Goal: Task Accomplishment & Management: Manage account settings

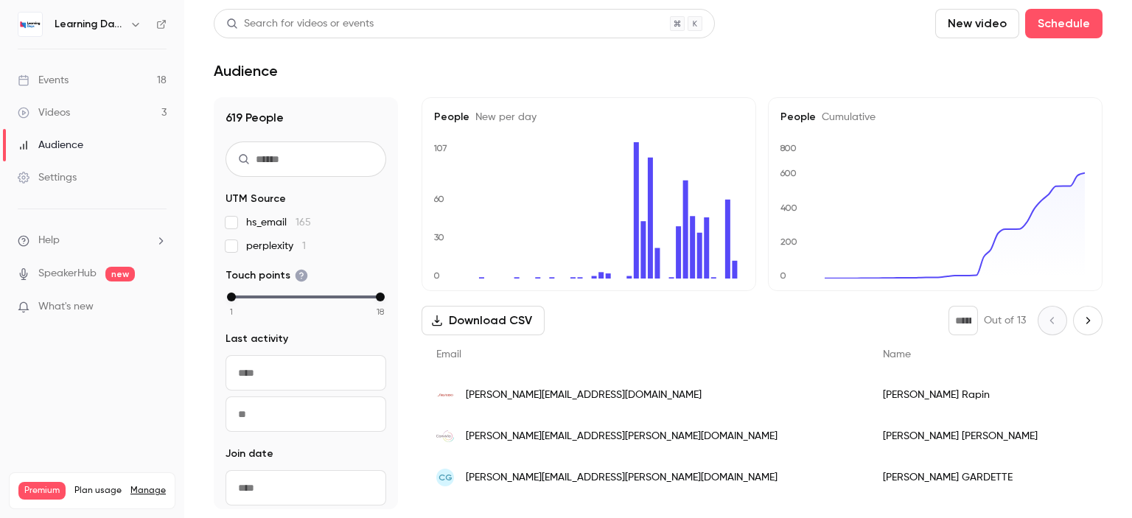
click at [83, 150] on div "Audience" at bounding box center [51, 145] width 66 height 15
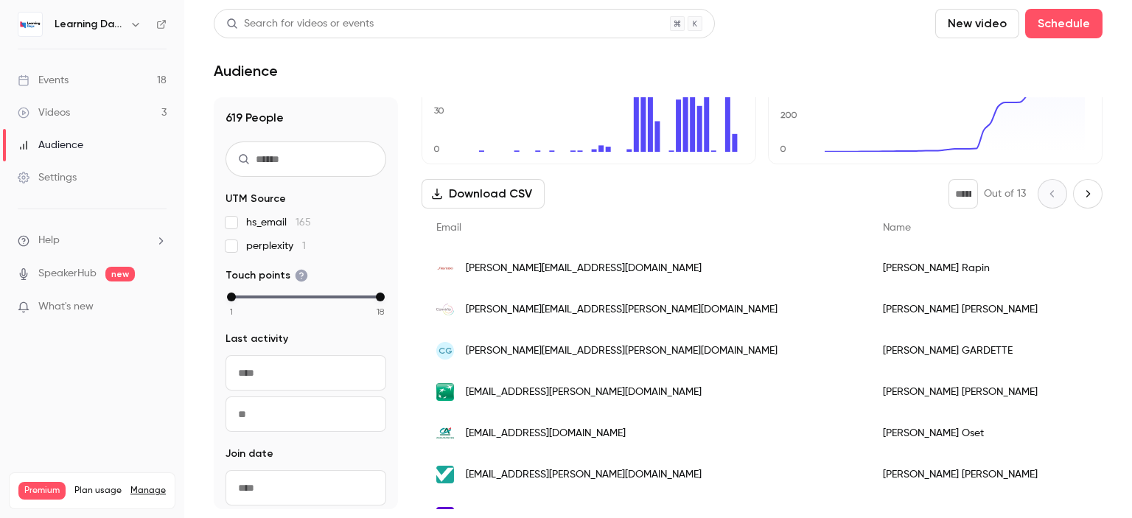
scroll to position [130, 0]
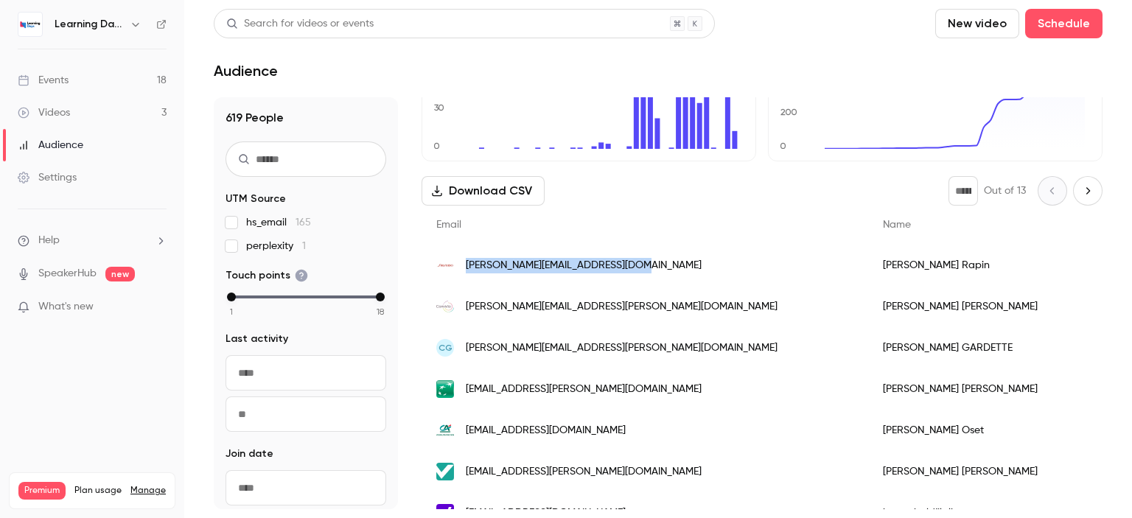
drag, startPoint x: 646, startPoint y: 263, endPoint x: 465, endPoint y: 265, distance: 180.6
click at [465, 265] on div "[PERSON_NAME][EMAIL_ADDRESS][DOMAIN_NAME]" at bounding box center [645, 265] width 447 height 41
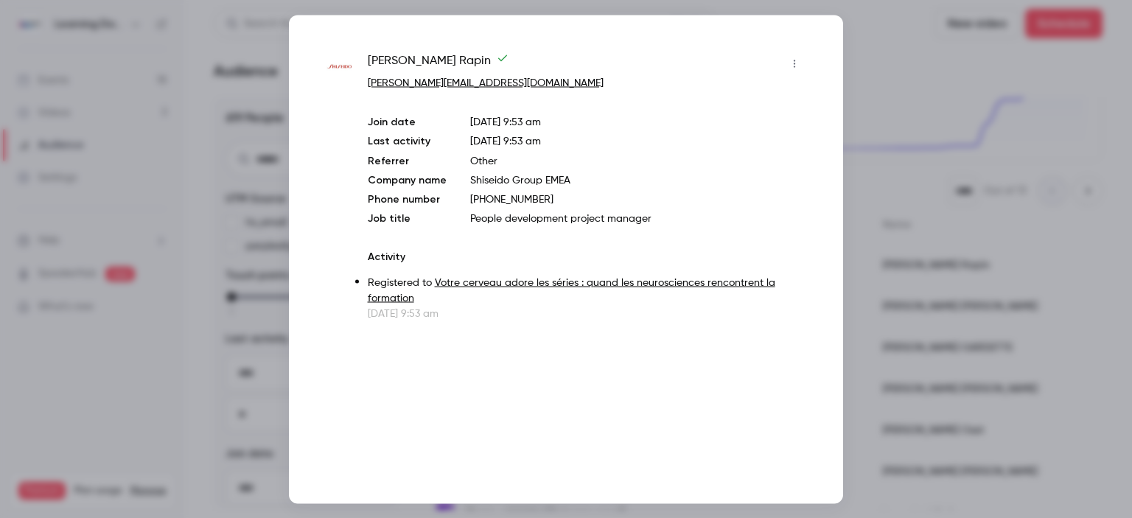
drag, startPoint x: 465, startPoint y: 265, endPoint x: 706, endPoint y: 106, distance: 288.8
click at [706, 106] on div "Isabelle Rapin isabelle.rapin@emea.shiseido.com Join date Sep 30, 2025 9:53 am …" at bounding box center [587, 186] width 438 height 269
click at [897, 92] on div at bounding box center [566, 259] width 1132 height 518
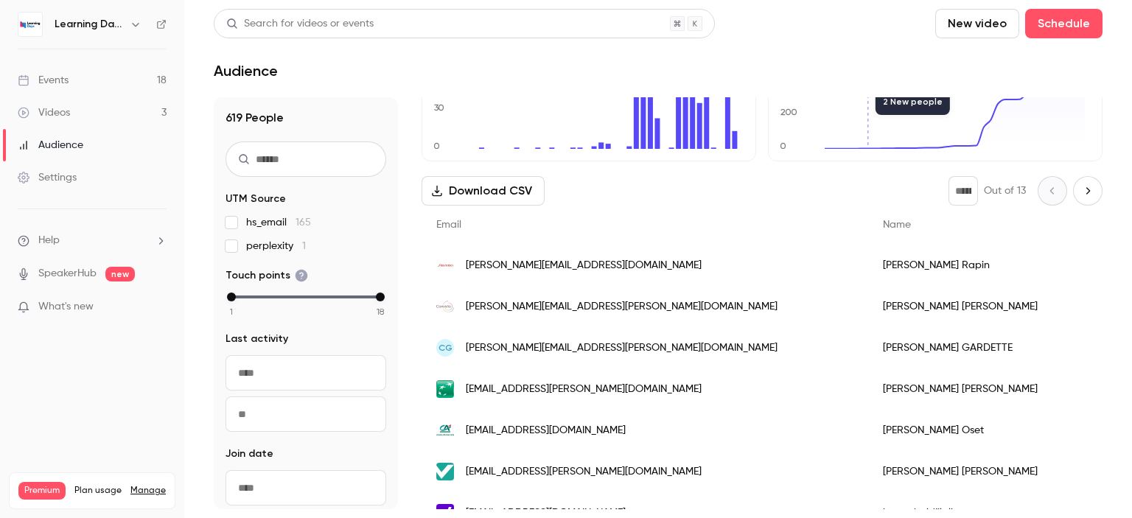
click at [629, 304] on div "[PERSON_NAME][EMAIL_ADDRESS][PERSON_NAME][DOMAIN_NAME]" at bounding box center [645, 306] width 447 height 41
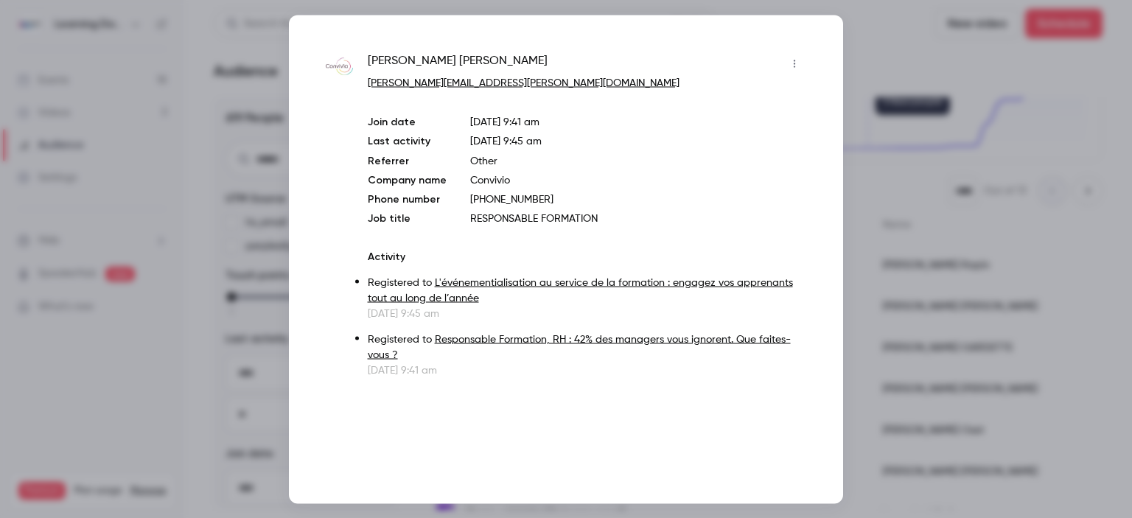
click at [884, 58] on div at bounding box center [566, 259] width 1132 height 518
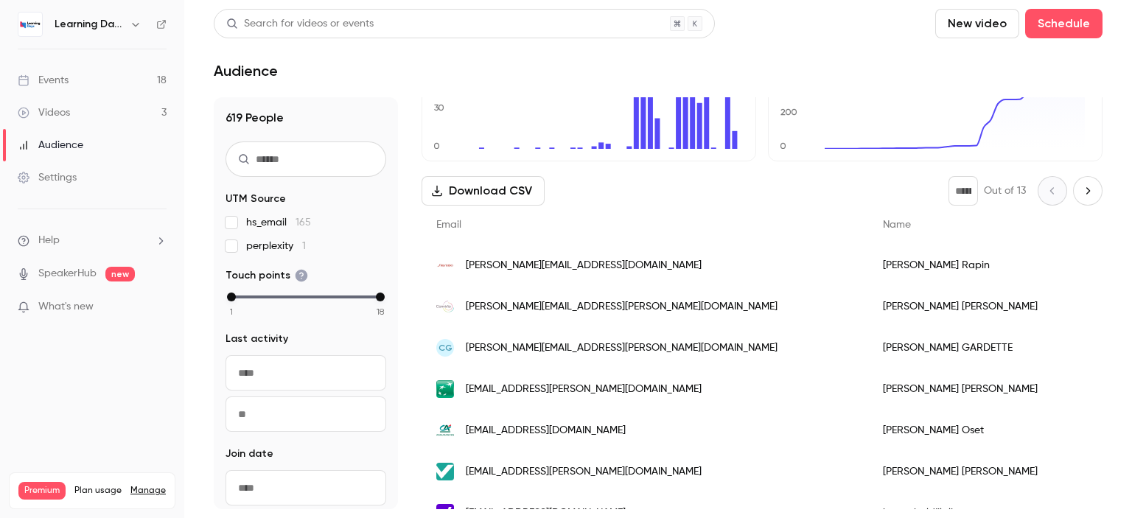
click at [584, 349] on div "CG c.gardette@lacroix.group" at bounding box center [645, 347] width 447 height 41
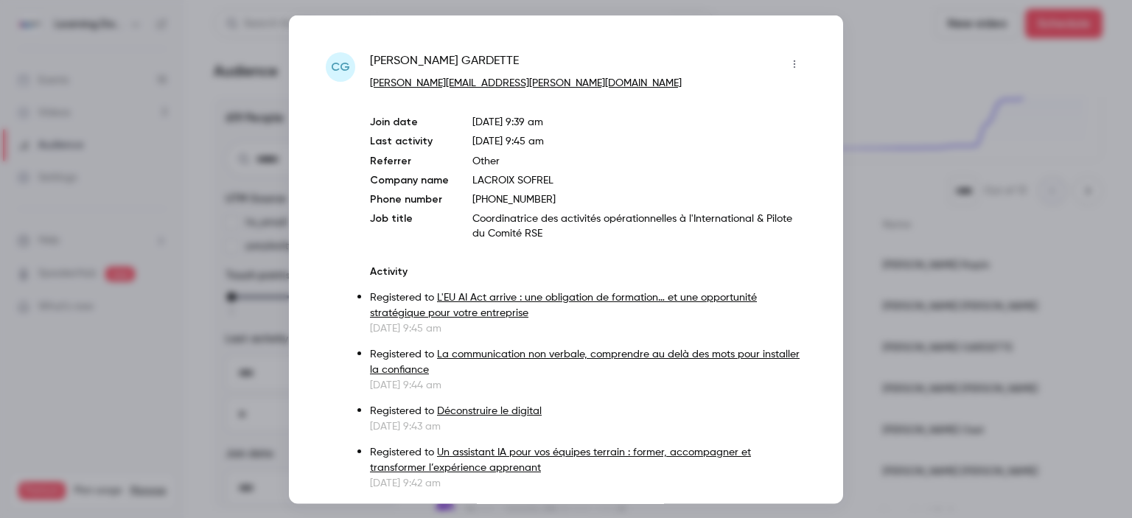
click at [890, 263] on div at bounding box center [566, 259] width 1132 height 518
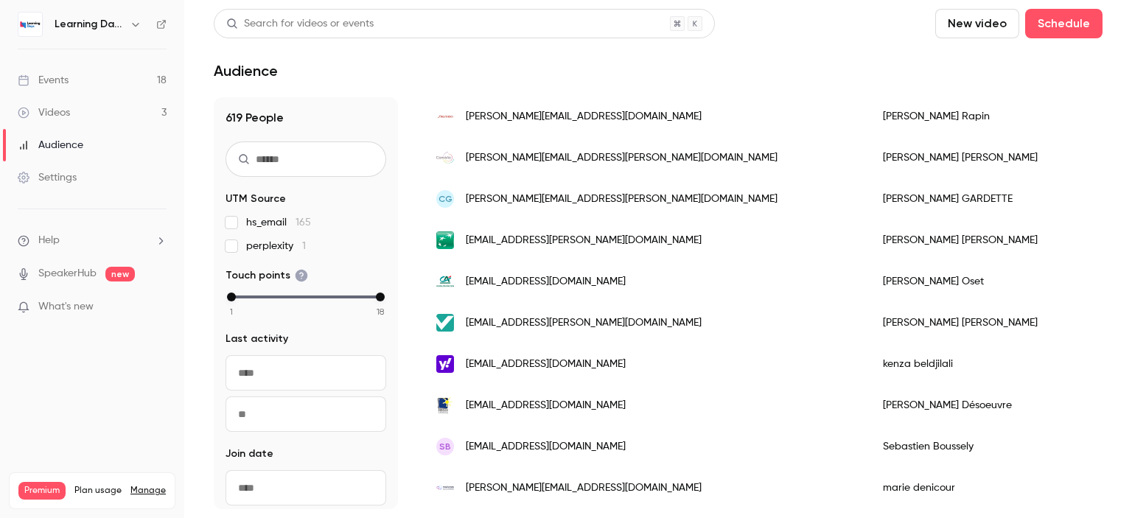
scroll to position [307, 0]
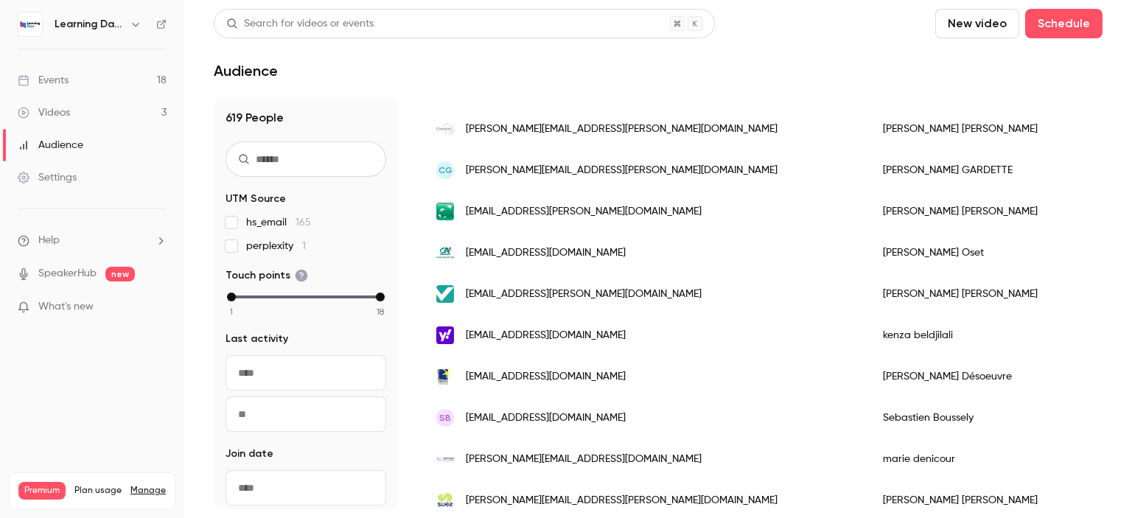
click at [637, 254] on div "[EMAIL_ADDRESS][DOMAIN_NAME]" at bounding box center [645, 252] width 447 height 41
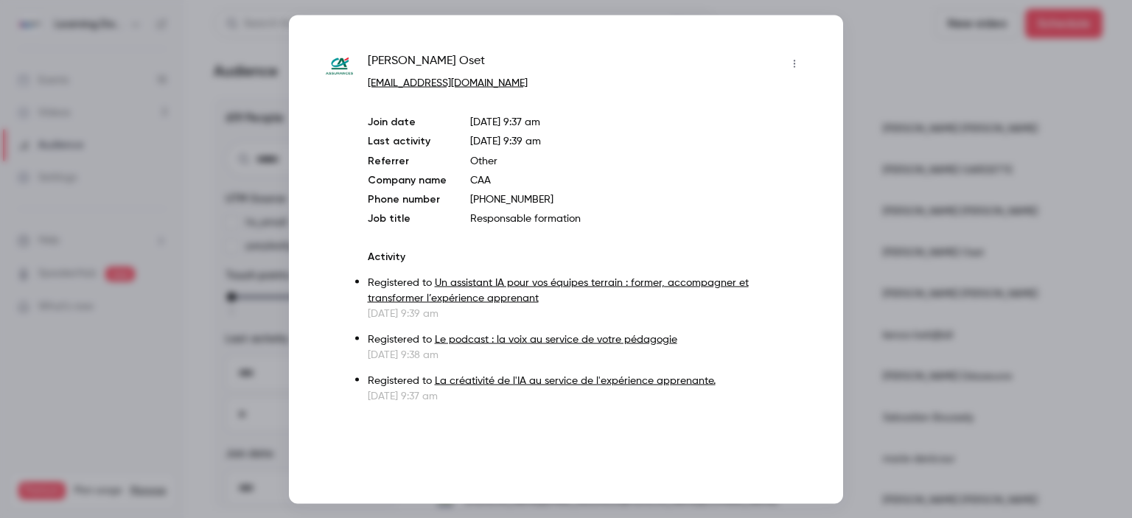
click at [896, 247] on div at bounding box center [566, 259] width 1132 height 518
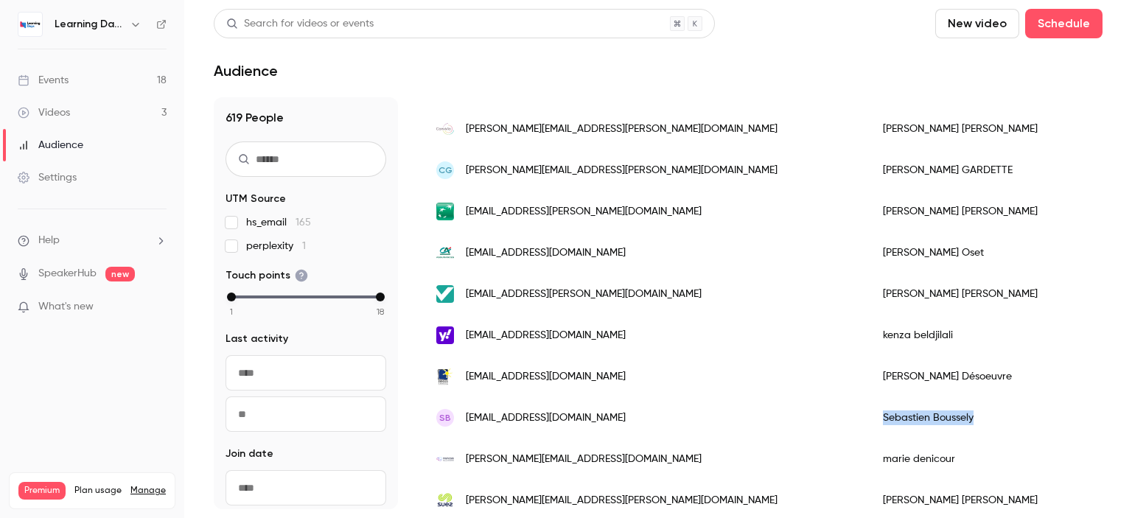
drag, startPoint x: 814, startPoint y: 420, endPoint x: 711, endPoint y: 419, distance: 102.4
click at [868, 419] on div "Sebastien Boussely" at bounding box center [1031, 417] width 326 height 41
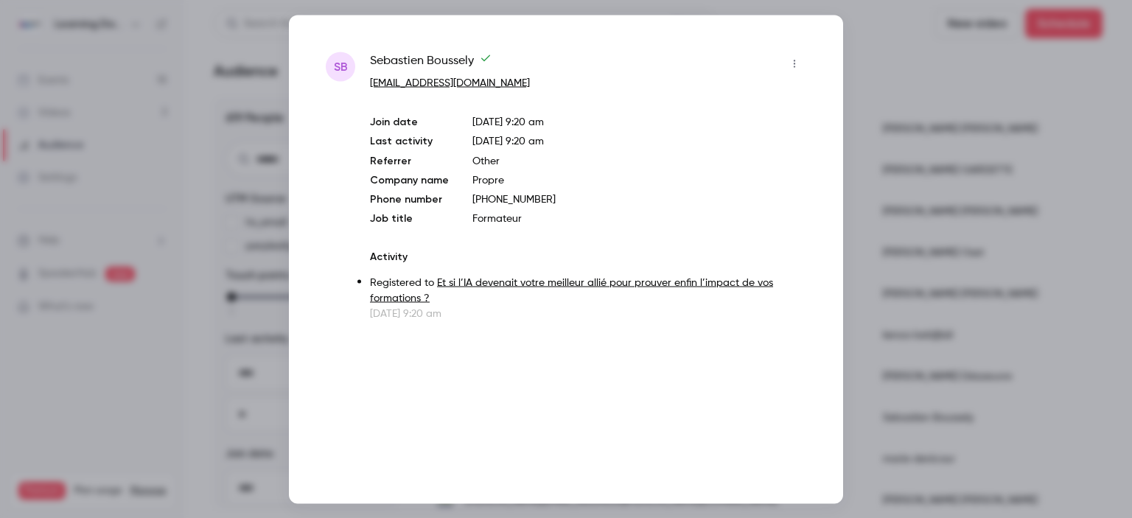
click at [711, 419] on div "SB Sebastien Boussely sebboussely@gmail.com Join date Sep 30, 2025 9:20 am Last…" at bounding box center [566, 259] width 554 height 489
drag, startPoint x: 518, startPoint y: 83, endPoint x: 371, endPoint y: 58, distance: 149.4
click at [371, 58] on div "Sebastien Boussely sebboussely@gmail.com" at bounding box center [588, 71] width 436 height 39
click at [898, 190] on div at bounding box center [566, 259] width 1132 height 518
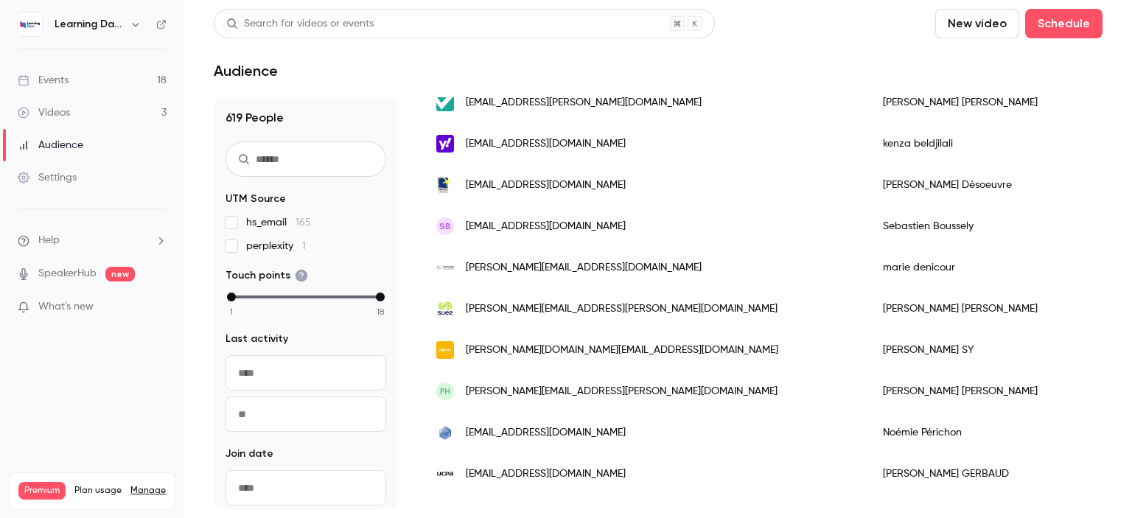
scroll to position [535, 0]
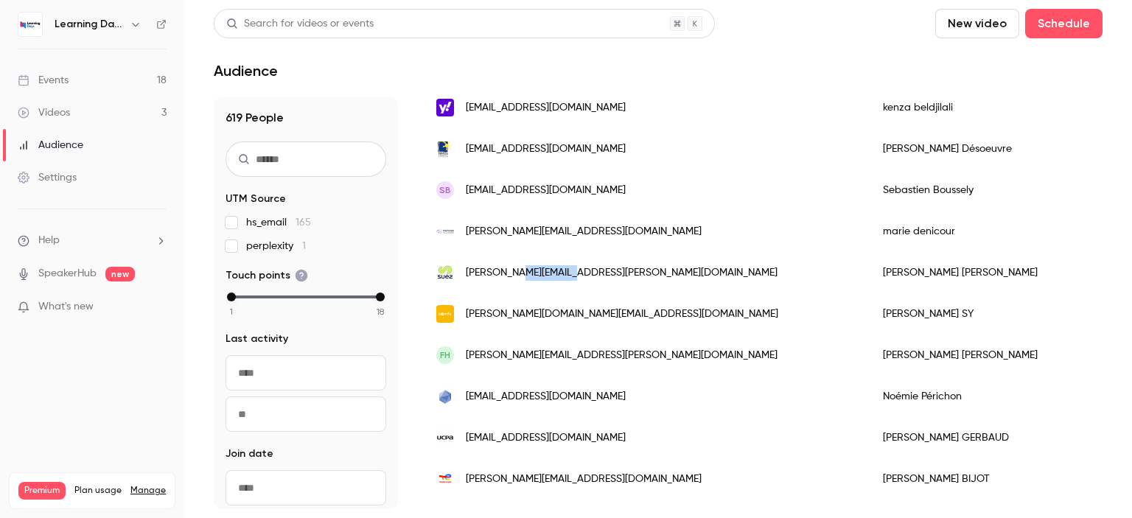
drag, startPoint x: 598, startPoint y: 282, endPoint x: 508, endPoint y: 276, distance: 90.1
click at [508, 276] on div "[PERSON_NAME][EMAIL_ADDRESS][PERSON_NAME][DOMAIN_NAME]" at bounding box center [645, 272] width 447 height 41
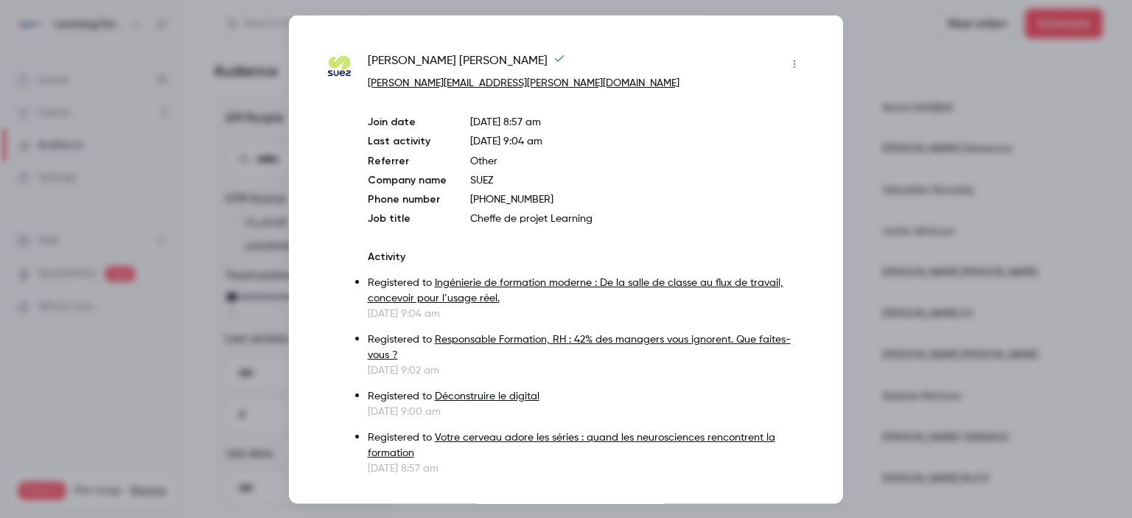
click at [488, 277] on link "Ingénierie de formation moderne : De la salle de classe au flux de travail, con…" at bounding box center [576, 290] width 416 height 26
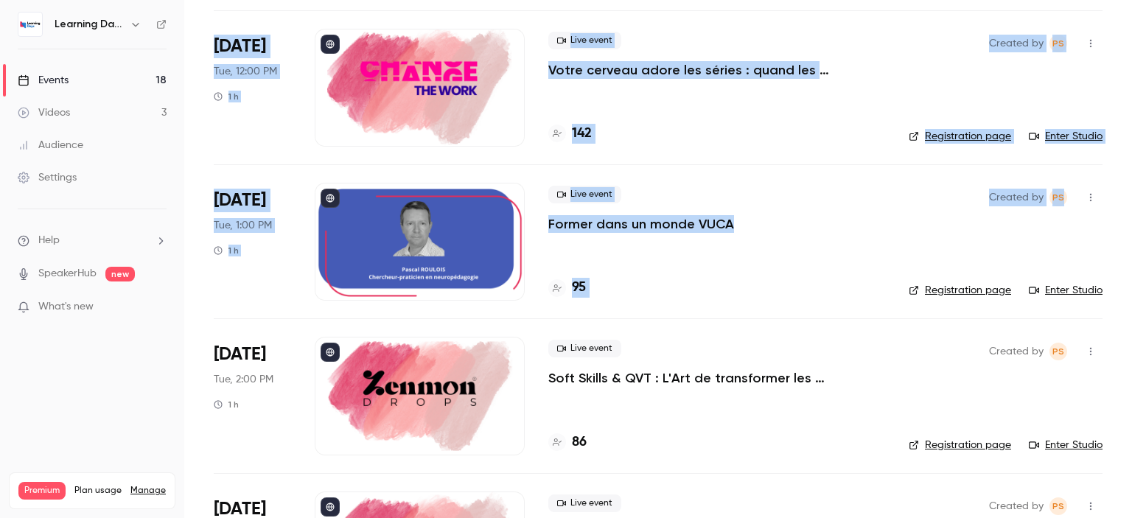
scroll to position [427, 0]
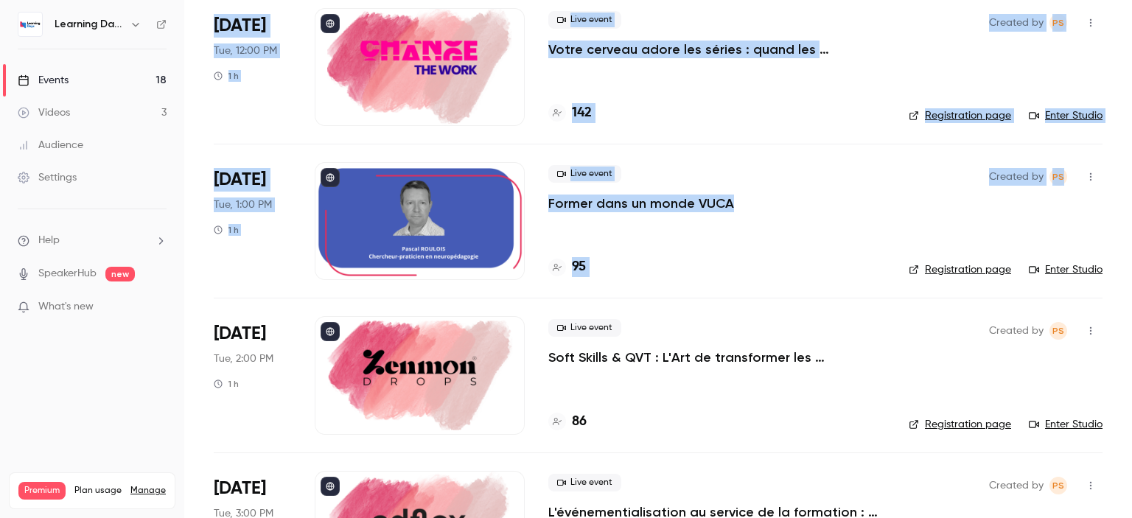
drag, startPoint x: 1131, startPoint y: 86, endPoint x: 1131, endPoint y: 159, distance: 73.0
click at [1131, 159] on main "Search for videos or events New video Schedule Events Upcoming Past Recurring R…" at bounding box center [658, 259] width 948 height 518
click at [716, 49] on p "Votre cerveau adore les séries : quand les neurosciences rencontrent la formati…" at bounding box center [716, 50] width 337 height 18
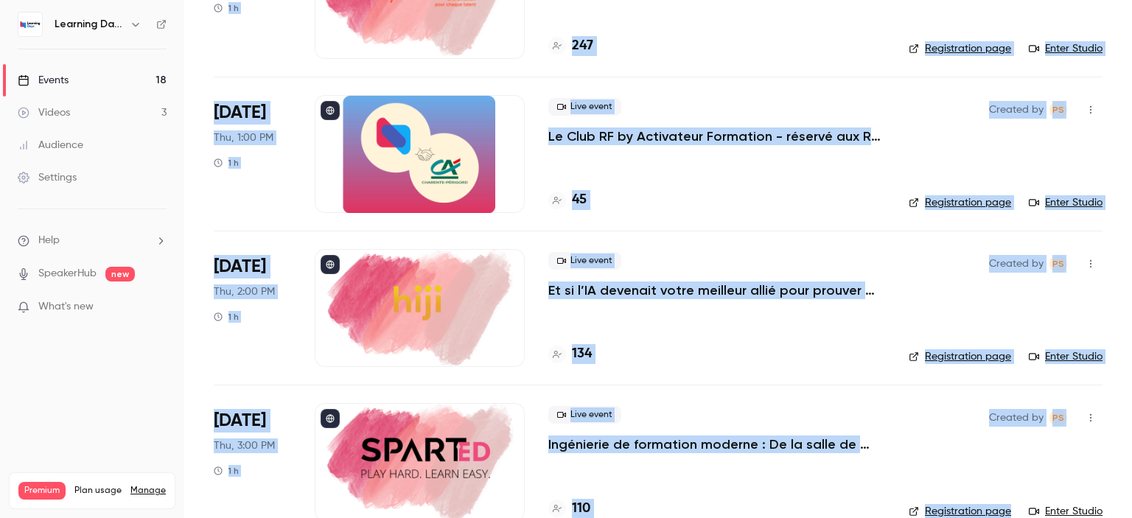
scroll to position [2373, 0]
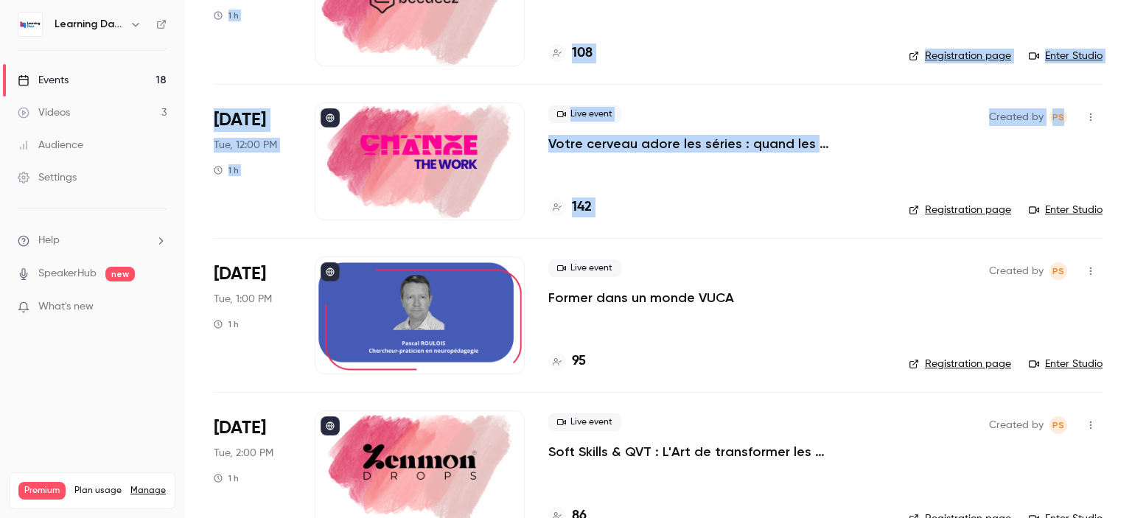
drag, startPoint x: 1131, startPoint y: 74, endPoint x: 1110, endPoint y: 130, distance: 60.6
click at [1110, 130] on main "Search for videos or events New video Schedule Events Upcoming Past Recurring R…" at bounding box center [658, 259] width 948 height 518
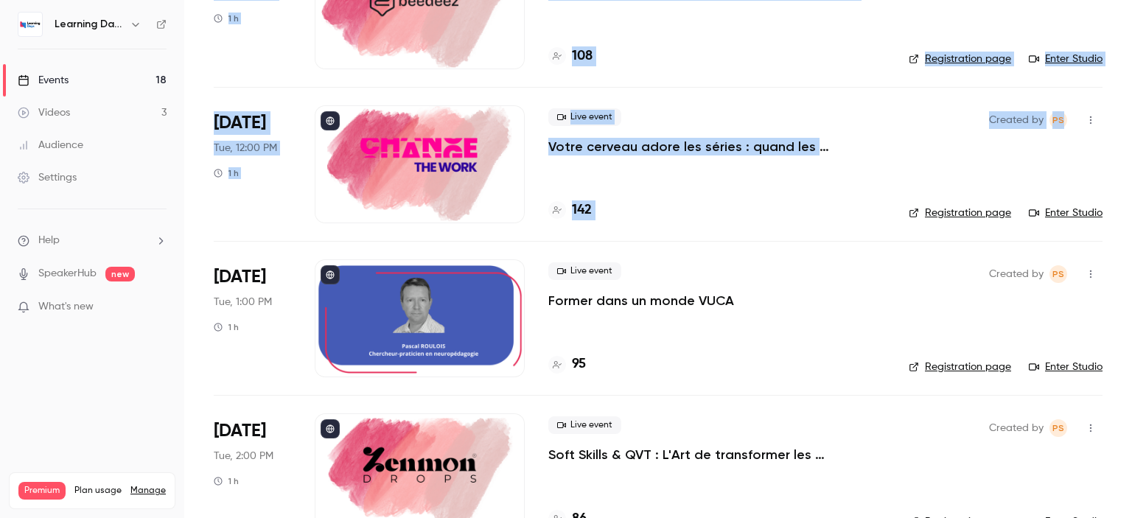
click at [814, 216] on div "142" at bounding box center [716, 210] width 337 height 20
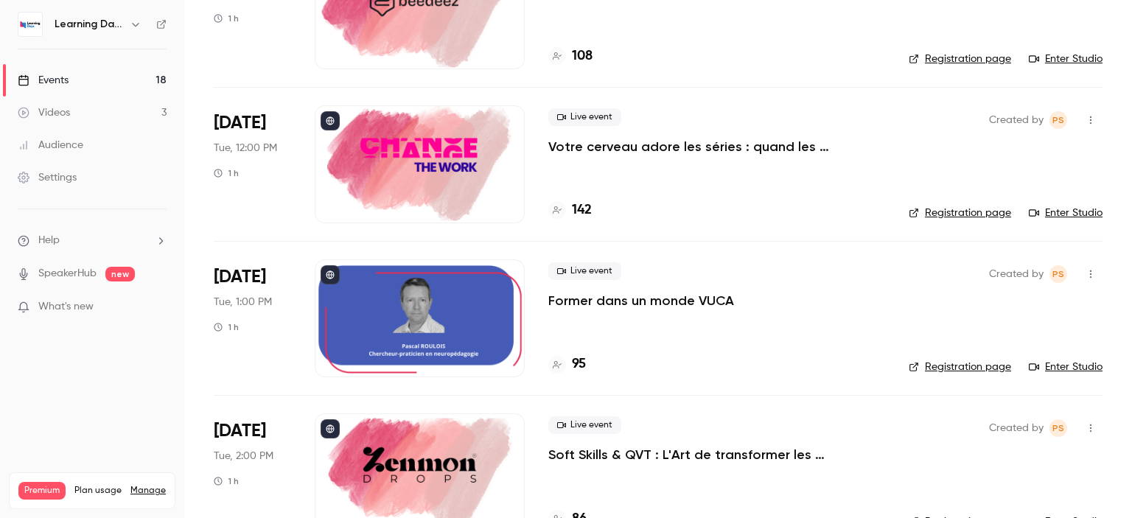
click at [593, 209] on div "142" at bounding box center [716, 210] width 337 height 20
click at [581, 211] on h4 "142" at bounding box center [582, 210] width 20 height 20
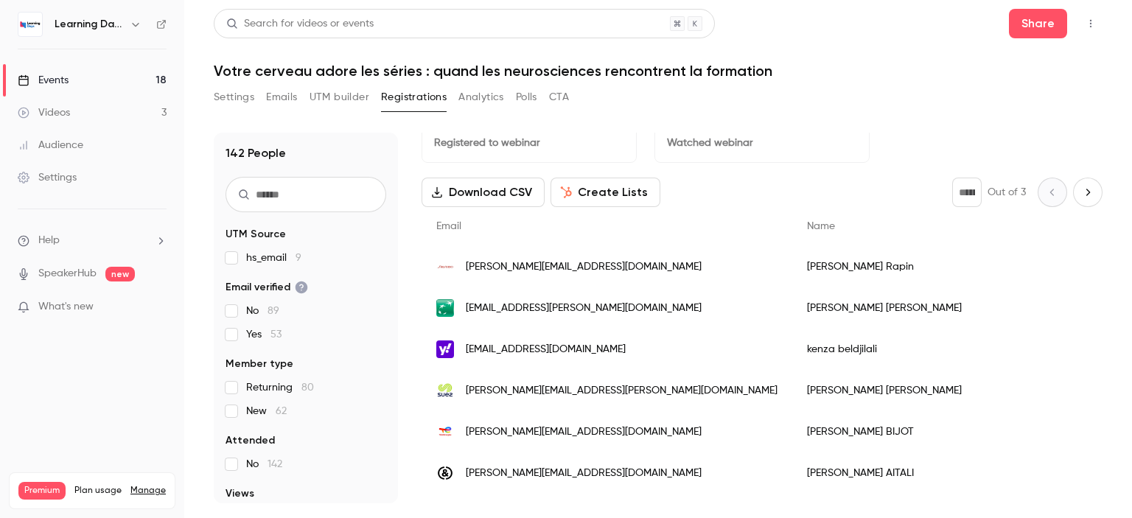
scroll to position [24, 0]
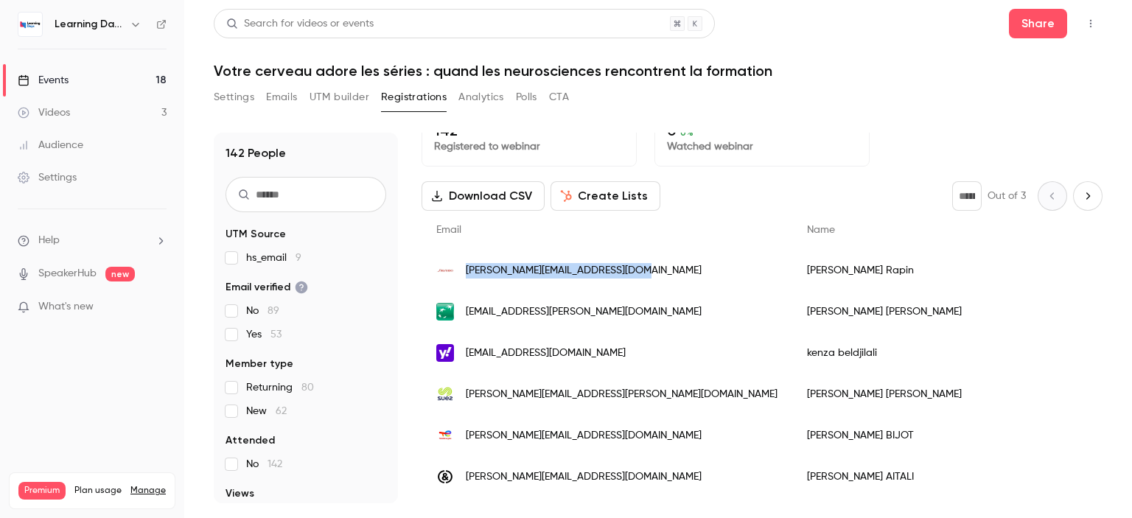
drag, startPoint x: 657, startPoint y: 271, endPoint x: 462, endPoint y: 276, distance: 195.3
click at [462, 276] on div "[PERSON_NAME][EMAIL_ADDRESS][DOMAIN_NAME]" at bounding box center [607, 270] width 371 height 41
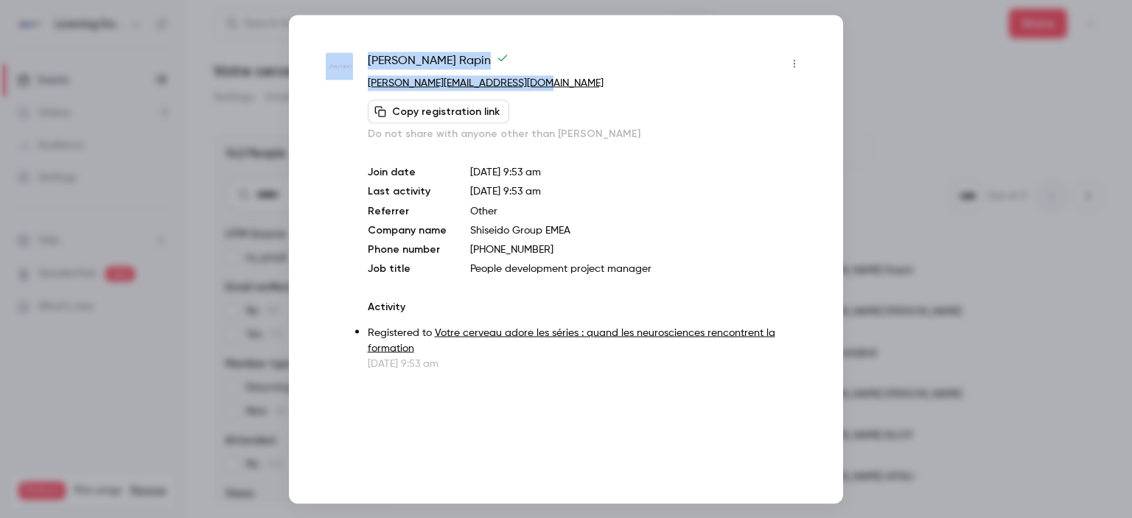
drag, startPoint x: 564, startPoint y: 80, endPoint x: 358, endPoint y: 86, distance: 206.5
click at [358, 86] on div "[PERSON_NAME] [PERSON_NAME][EMAIL_ADDRESS][DOMAIN_NAME] Copy registration link …" at bounding box center [566, 211] width 480 height 319
copy div "[PERSON_NAME] [PERSON_NAME][EMAIL_ADDRESS][DOMAIN_NAME]"
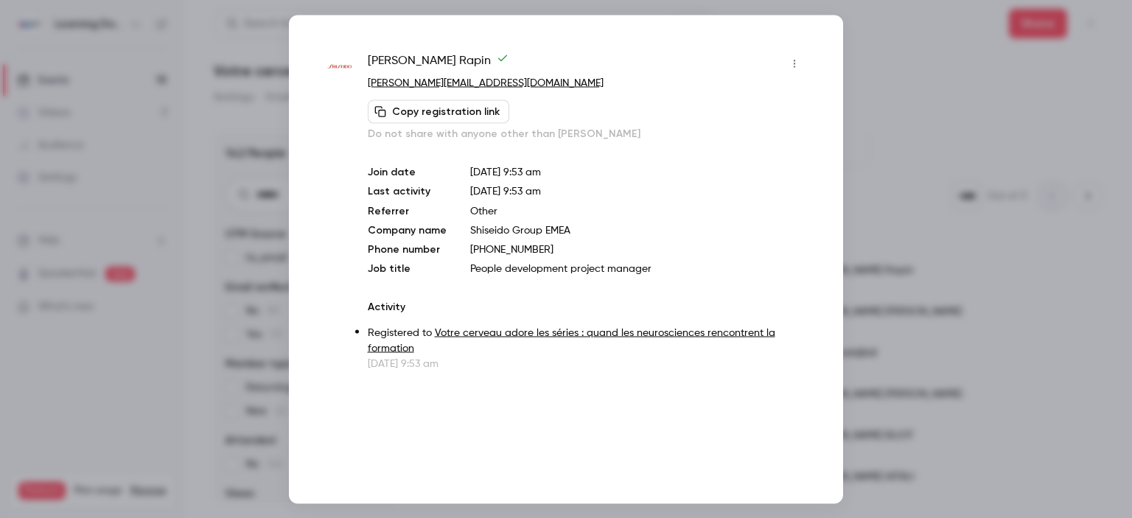
click at [893, 111] on div at bounding box center [566, 259] width 1132 height 518
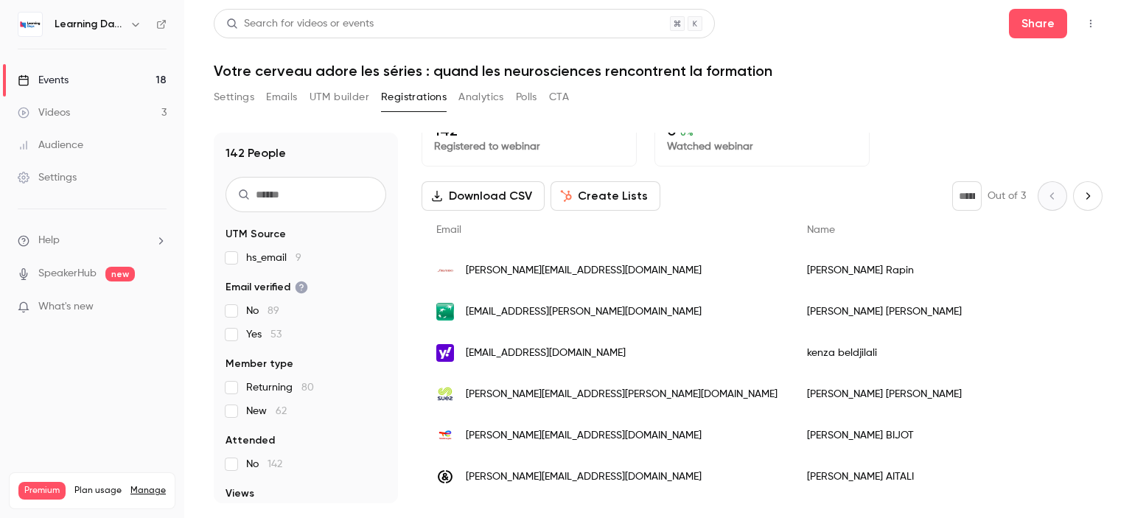
click at [56, 145] on div "Audience" at bounding box center [51, 145] width 66 height 15
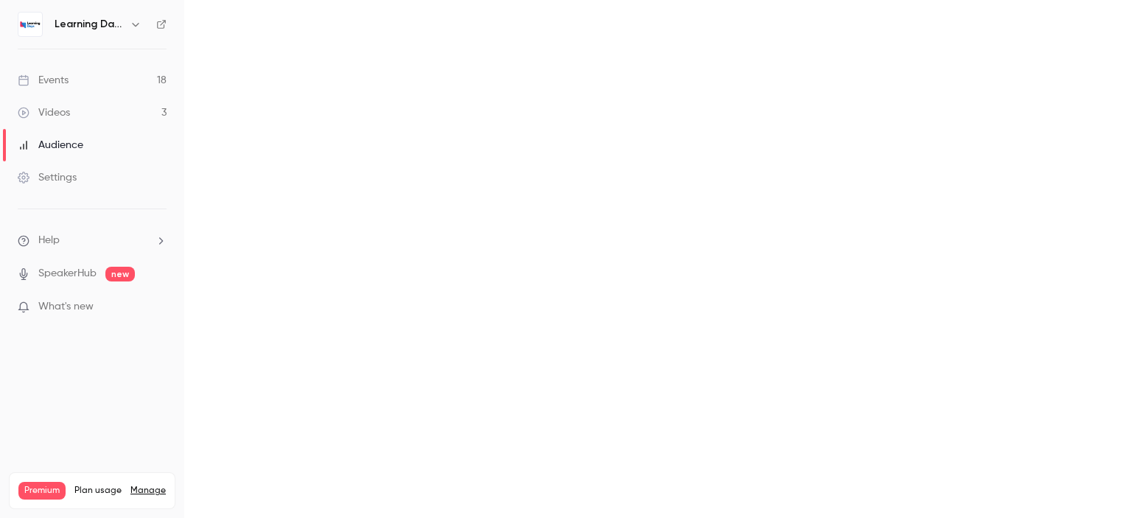
click at [77, 81] on link "Events 18" at bounding box center [92, 80] width 184 height 32
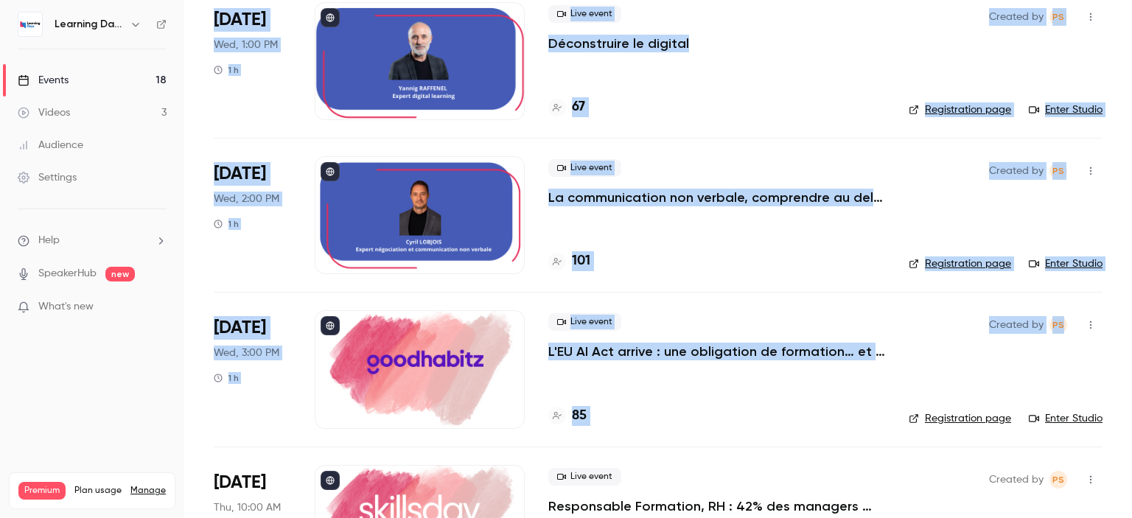
scroll to position [1520, 0]
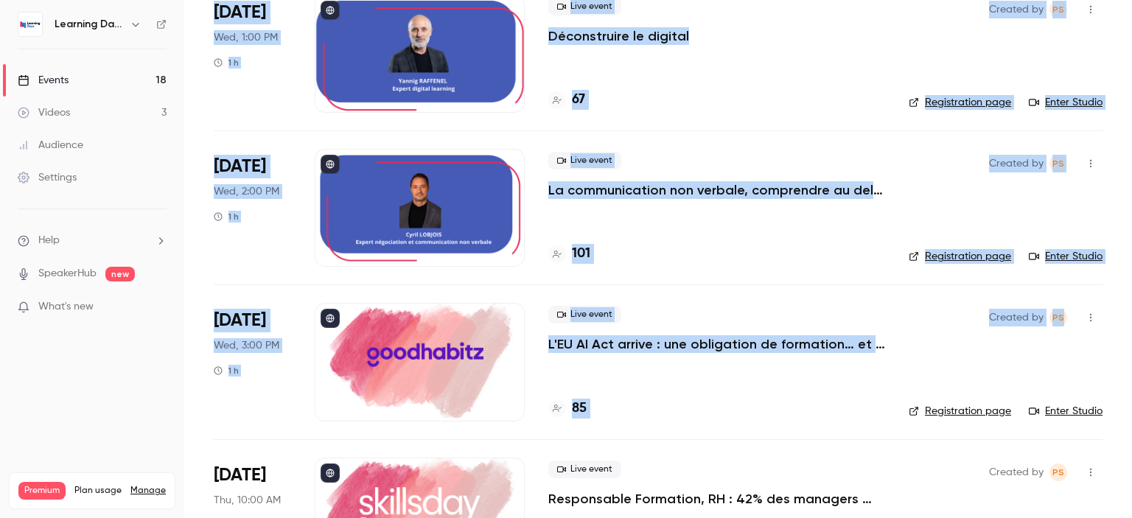
drag, startPoint x: 1131, startPoint y: 77, endPoint x: 1131, endPoint y: 336, distance: 258.7
click at [1131, 336] on main "Search for videos or events New video Schedule Events Upcoming Past Recurring R…" at bounding box center [658, 259] width 948 height 518
click at [681, 193] on p "La communication non verbale, comprendre au delà des mots pour installer la con…" at bounding box center [716, 190] width 337 height 18
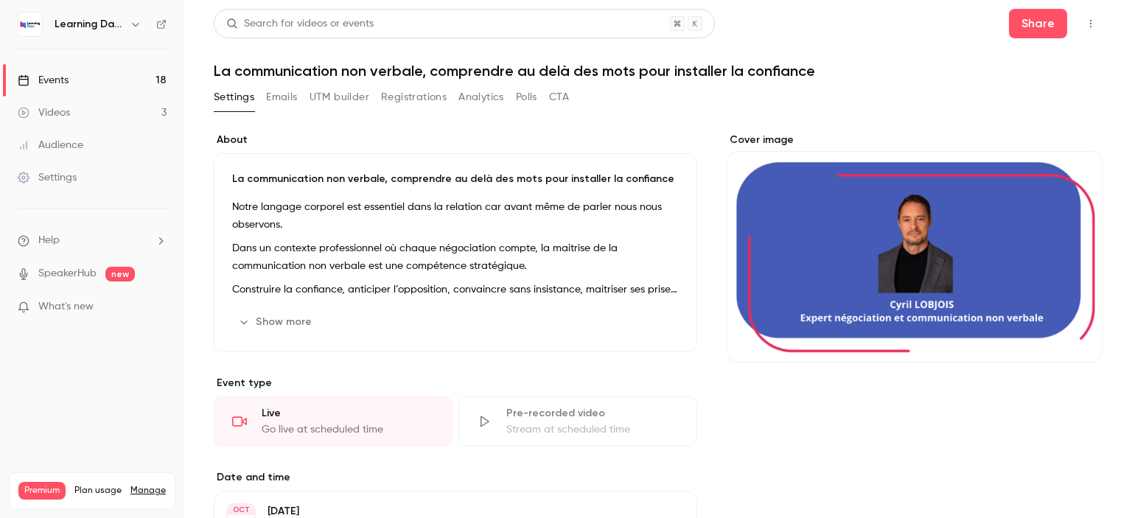
scroll to position [2, 0]
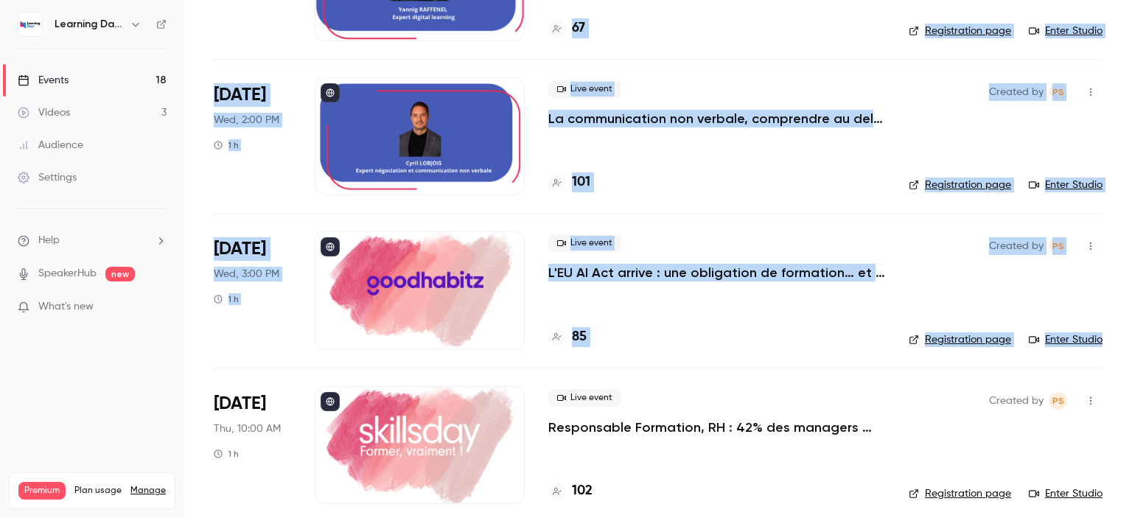
scroll to position [1598, 0]
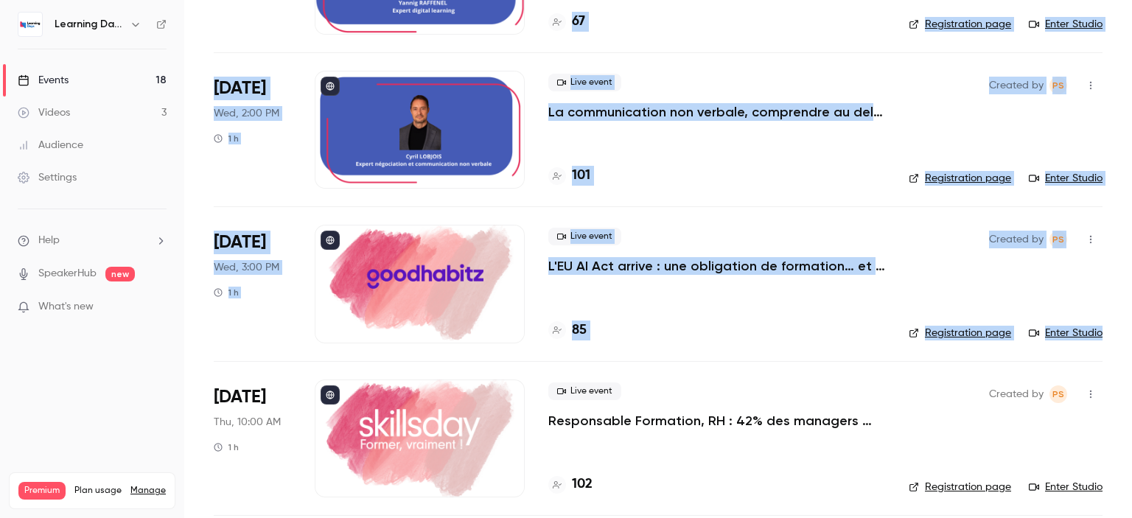
drag, startPoint x: 1131, startPoint y: 69, endPoint x: 1129, endPoint y: 340, distance: 271.9
click at [1129, 340] on main "Search for videos or events New video Schedule Events Upcoming Past Recurring R…" at bounding box center [658, 259] width 948 height 518
click at [583, 184] on div "Live event La communication non verbale, comprendre au delà des mots pour insta…" at bounding box center [716, 130] width 337 height 118
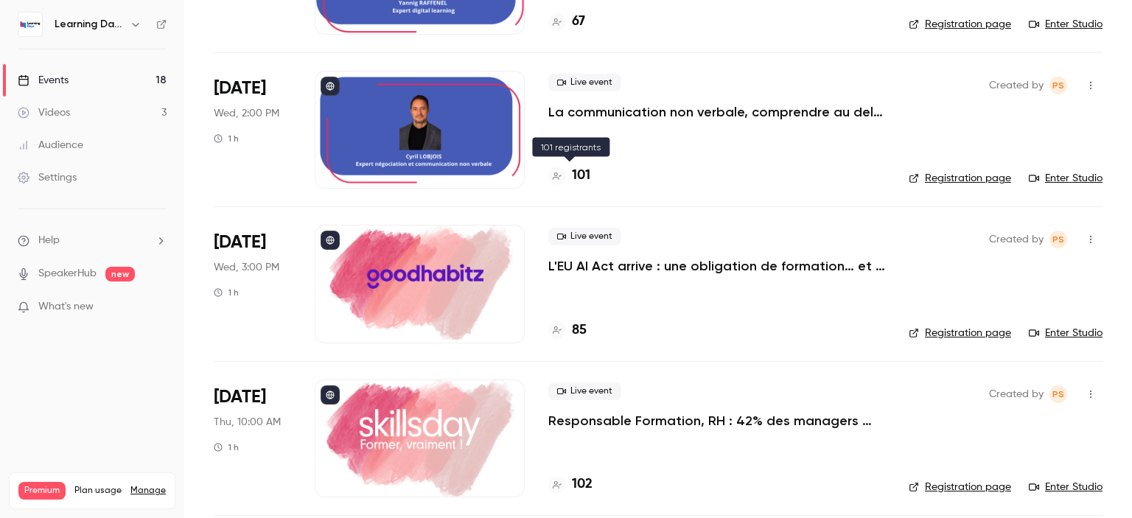
click at [581, 176] on h4 "101" at bounding box center [581, 176] width 18 height 20
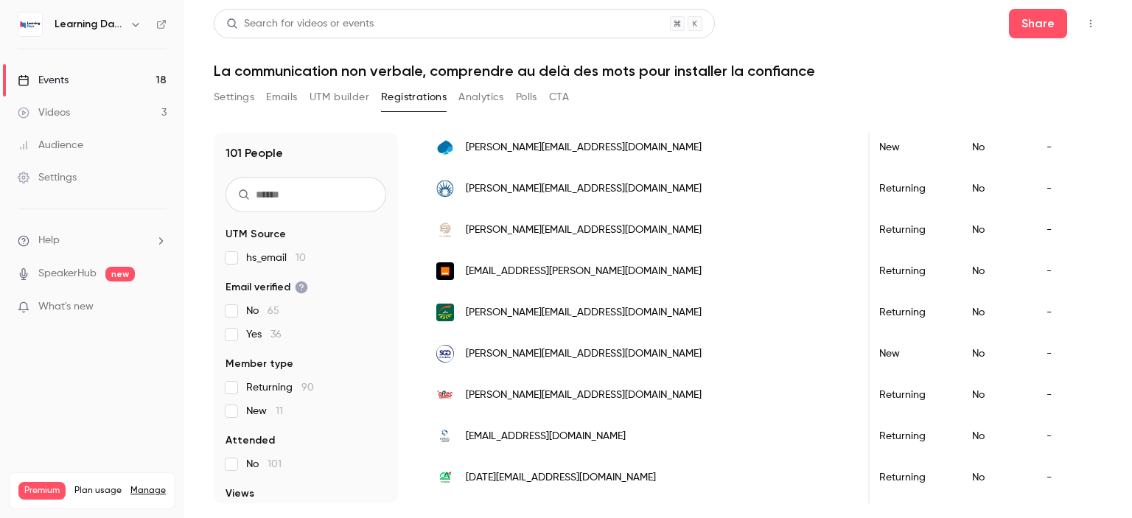
scroll to position [1140, 0]
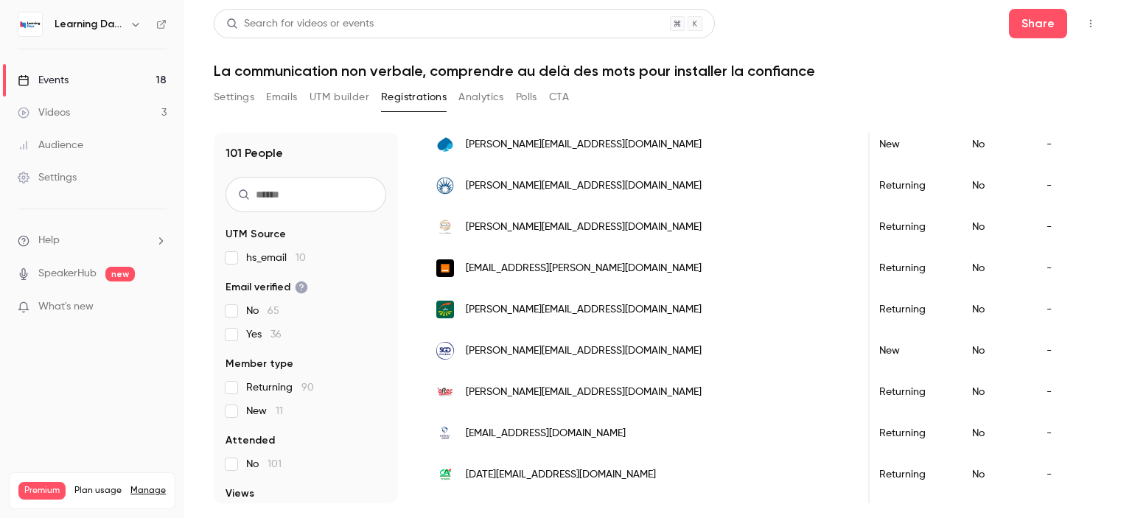
click at [125, 118] on link "Videos 3" at bounding box center [92, 113] width 184 height 32
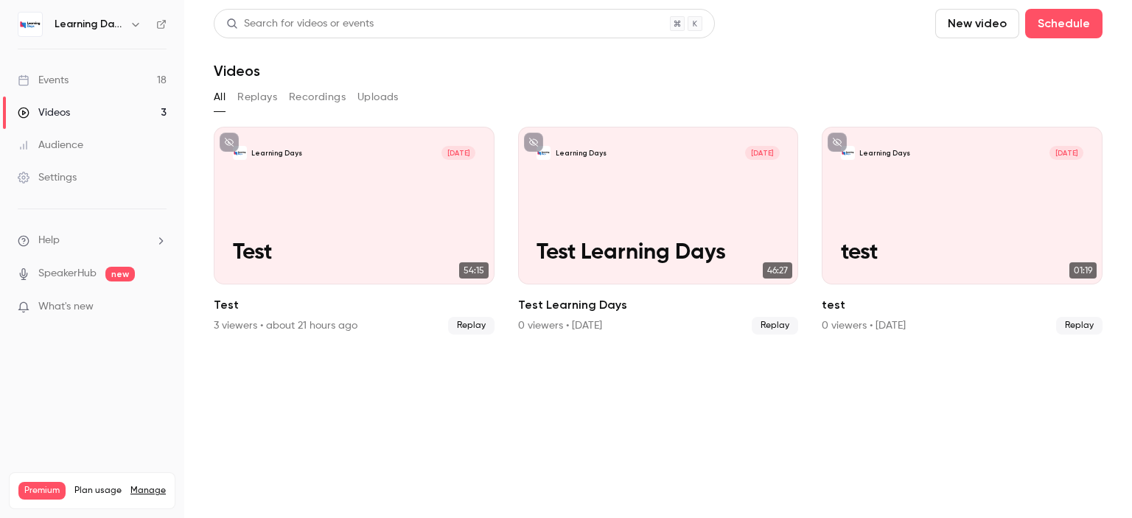
click at [116, 80] on link "Events 18" at bounding box center [92, 80] width 184 height 32
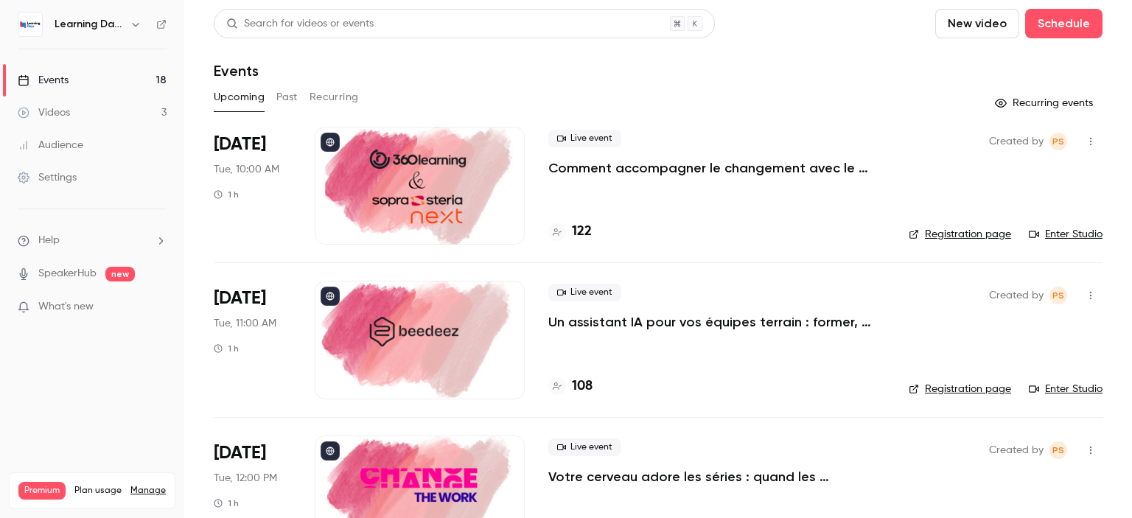
click at [61, 155] on link "Audience" at bounding box center [92, 145] width 184 height 32
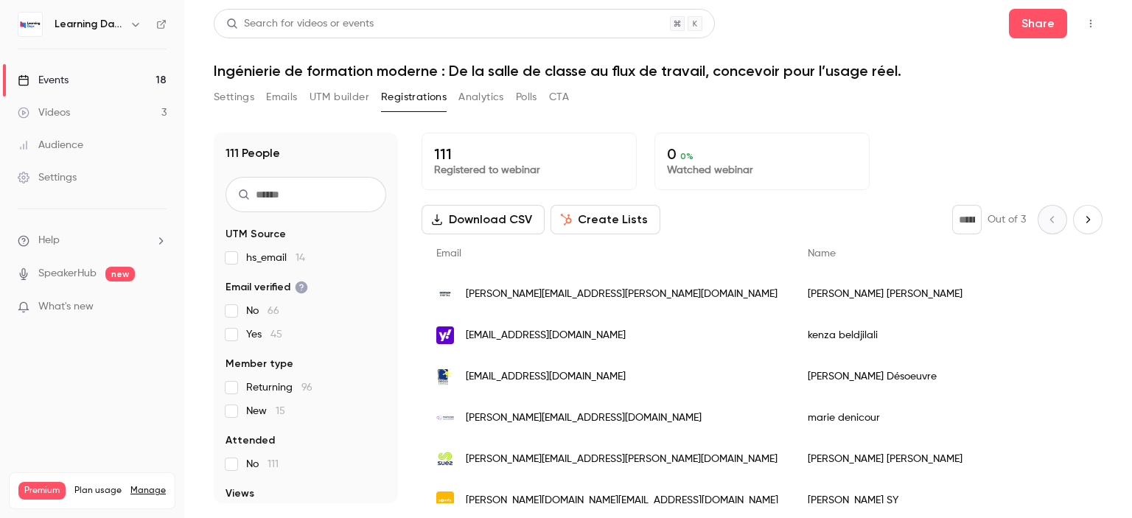
click at [69, 147] on div "Audience" at bounding box center [51, 145] width 66 height 15
